Goal: Find contact information: Find contact information

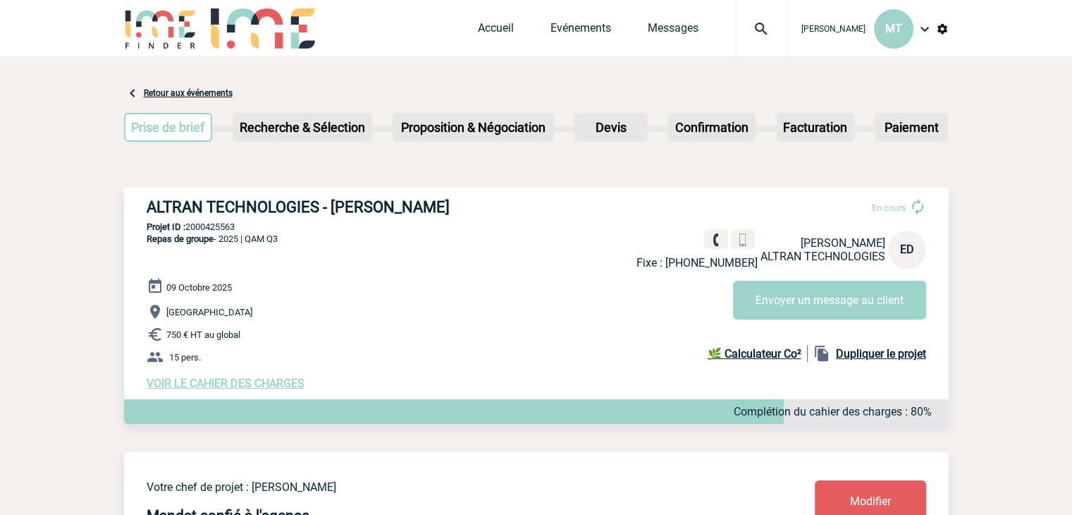
click at [771, 25] on img at bounding box center [761, 28] width 51 height 17
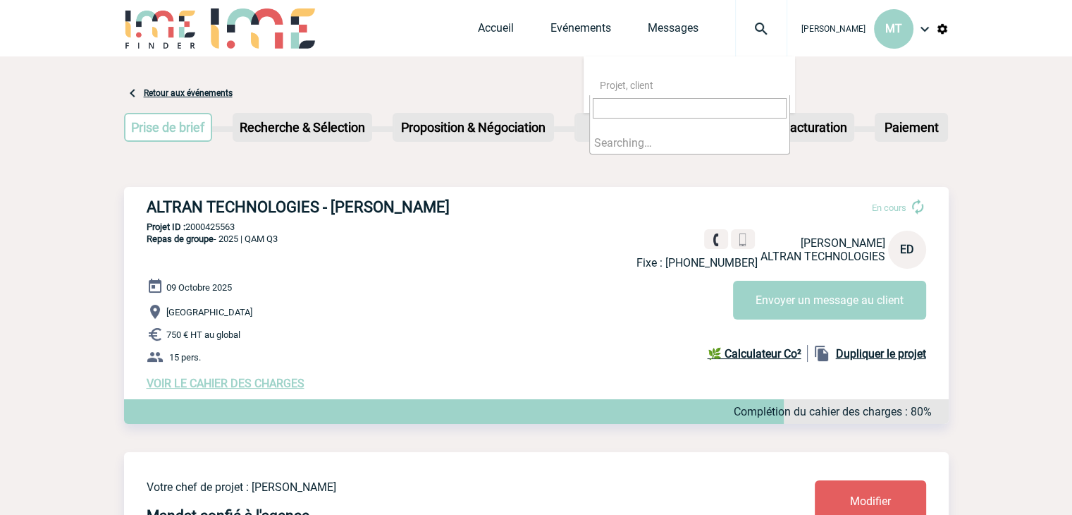
click at [663, 104] on input "search" at bounding box center [690, 108] width 194 height 20
type input "2000425595"
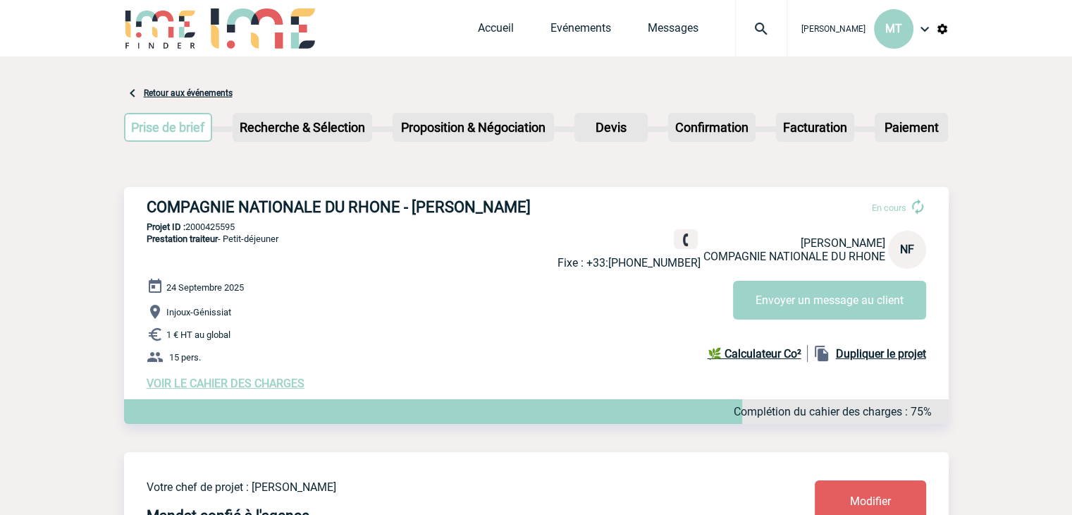
drag, startPoint x: 945, startPoint y: 182, endPoint x: 973, endPoint y: 163, distance: 34.0
drag, startPoint x: 948, startPoint y: 194, endPoint x: 952, endPoint y: 180, distance: 13.9
drag, startPoint x: 952, startPoint y: 180, endPoint x: 962, endPoint y: 171, distance: 14.0
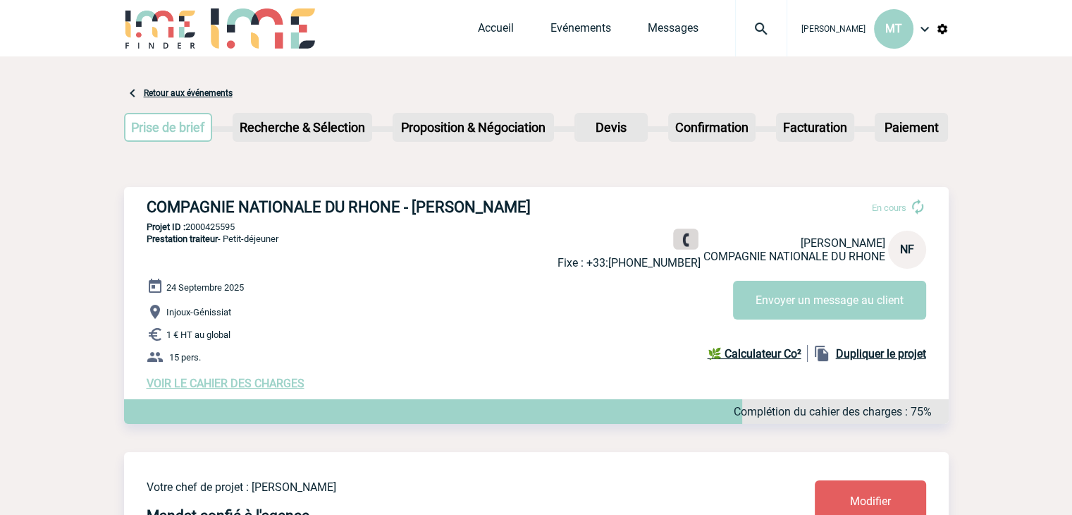
click at [684, 231] on link at bounding box center [685, 239] width 25 height 20
drag, startPoint x: 698, startPoint y: 264, endPoint x: 623, endPoint y: 264, distance: 74.7
click at [623, 264] on div "Fixe : +33:+33(0)450566899 Nadège FROISSARD COMPAGNIE NATIONALE DU RHONE NF" at bounding box center [742, 249] width 369 height 40
copy div "(0)450566899"
drag, startPoint x: 113, startPoint y: 180, endPoint x: 86, endPoint y: 184, distance: 27.0
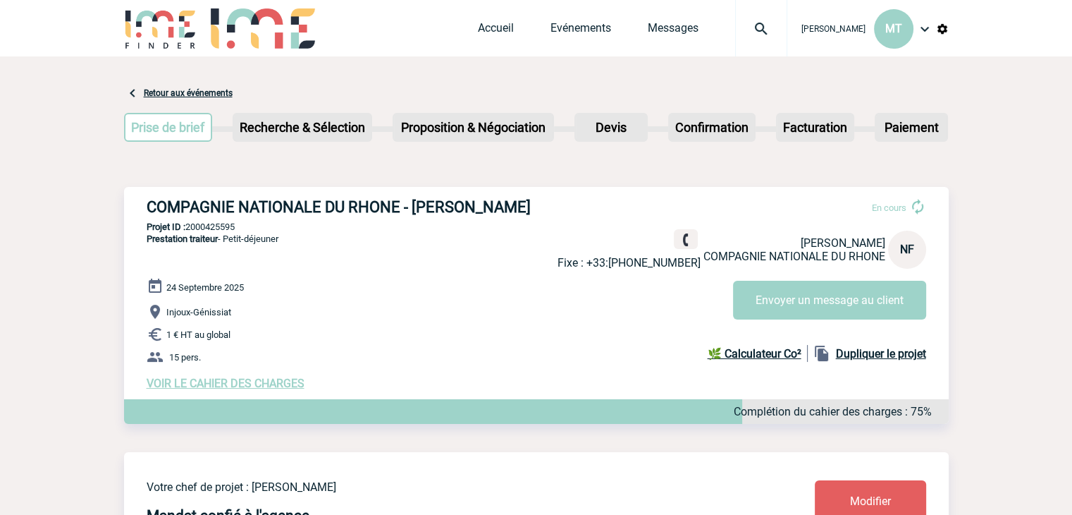
drag, startPoint x: 698, startPoint y: 263, endPoint x: 642, endPoint y: 266, distance: 55.8
click at [642, 266] on div "Fixe : +33:+33(0)450566899 Nadège FROISSARD COMPAGNIE NATIONALE DU RHONE NF" at bounding box center [742, 249] width 369 height 40
copy div "450566899"
